Goal: Find specific page/section: Find specific page/section

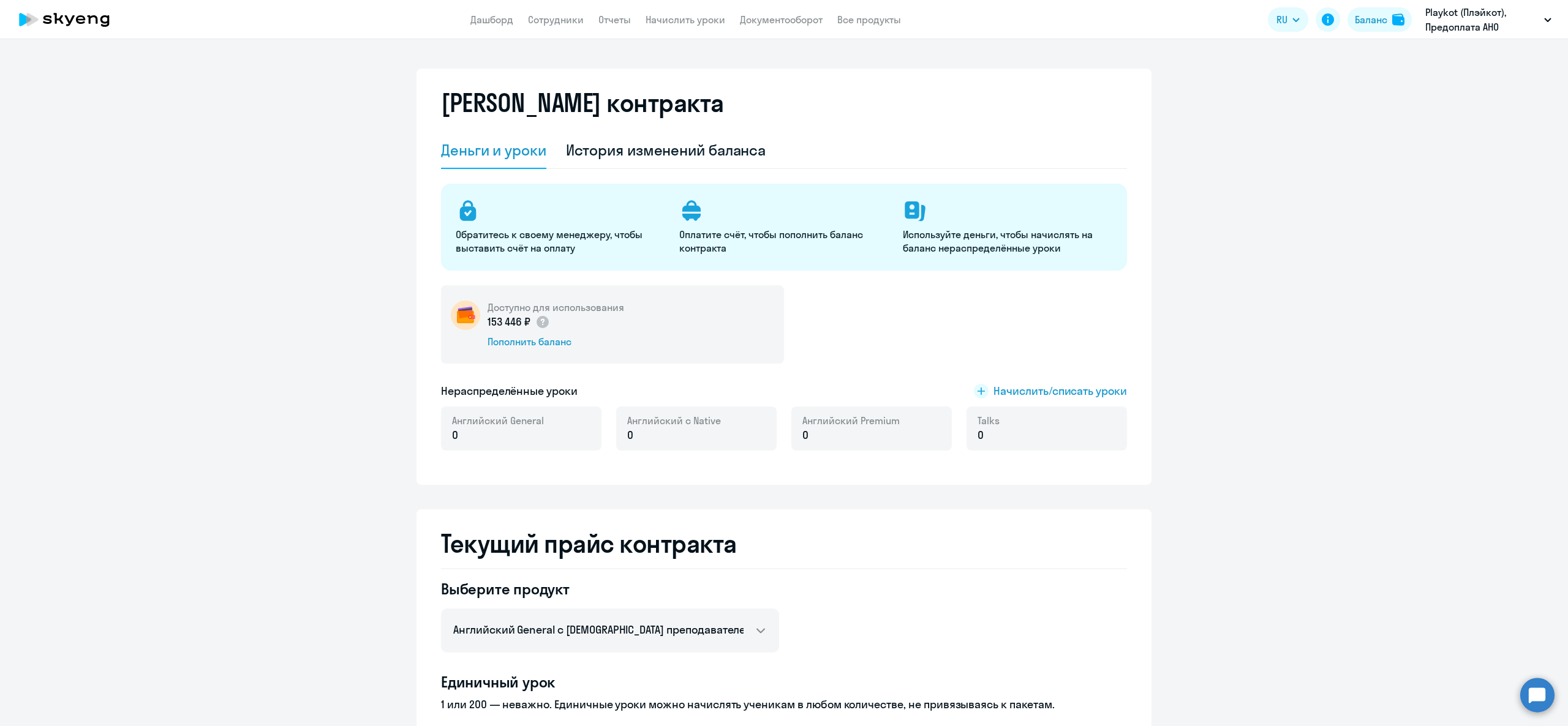
select select "english_adult_not_native_speaker"
click at [582, 21] on link "Сотрудники" at bounding box center [555, 19] width 56 height 12
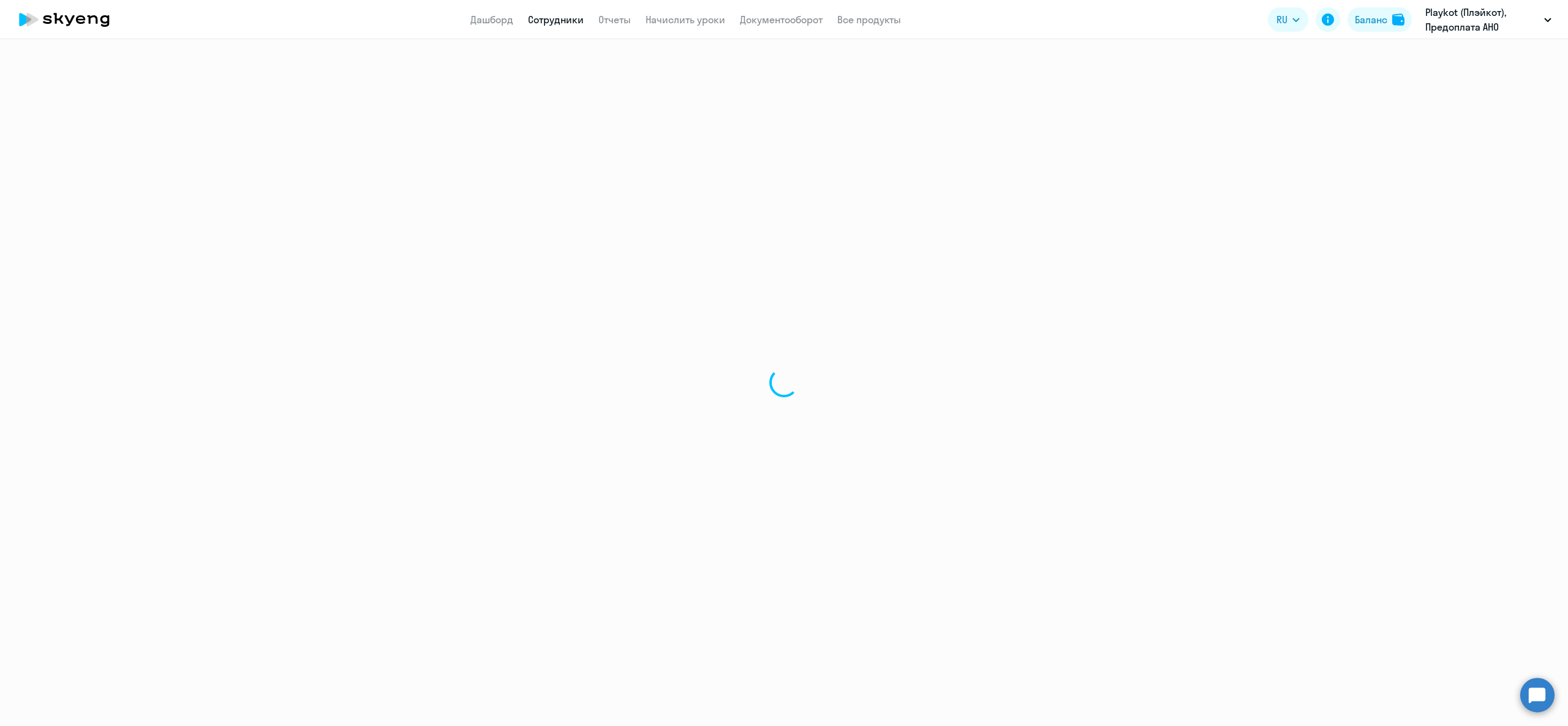
select select "30"
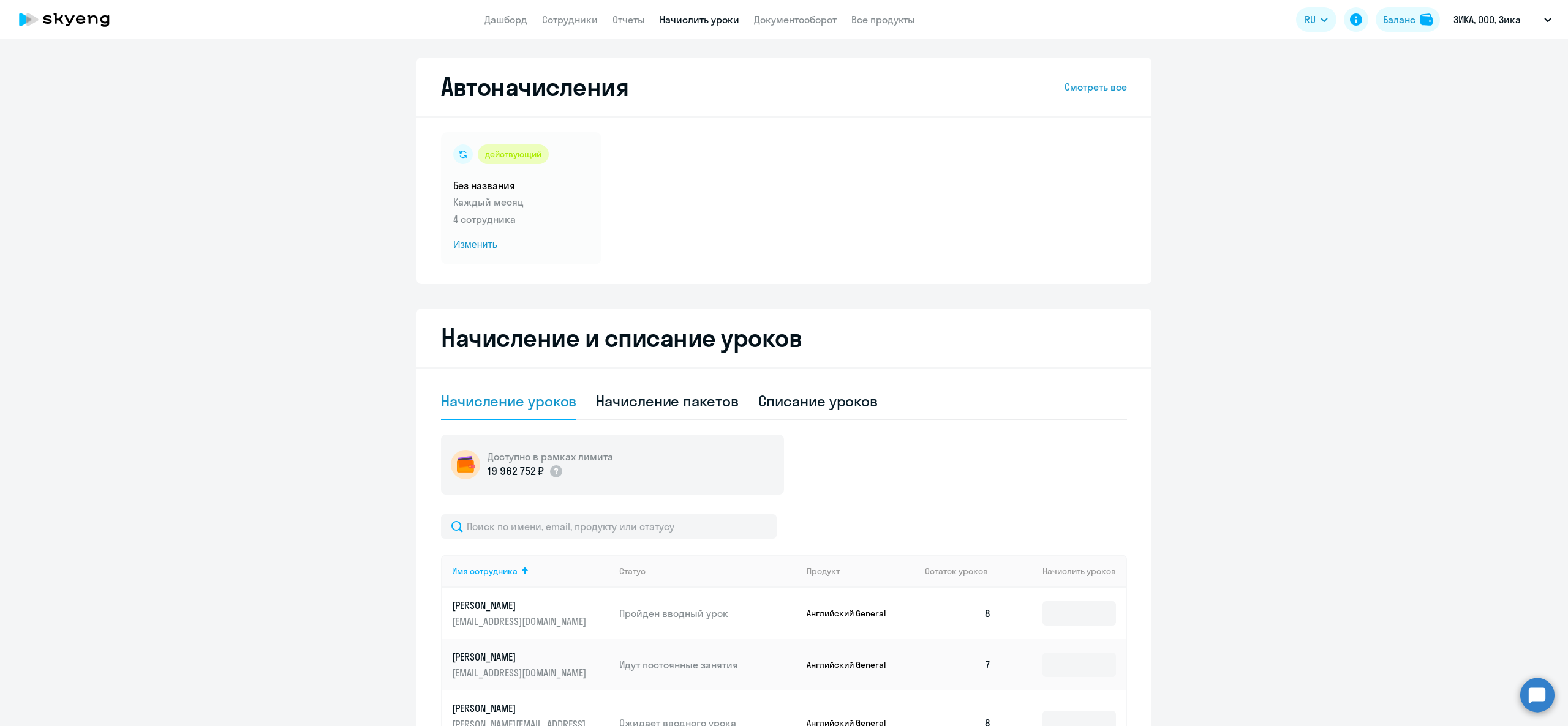
select select "10"
